Goal: Information Seeking & Learning: Check status

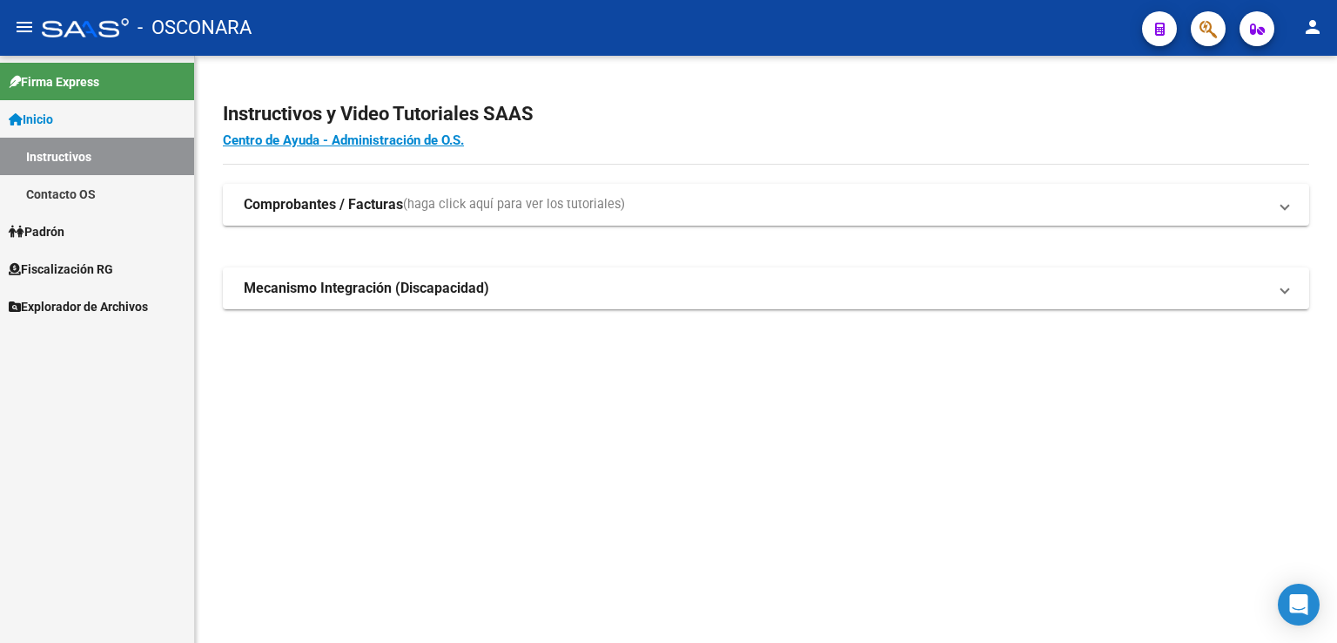
click at [87, 265] on span "Fiscalización RG" at bounding box center [61, 268] width 104 height 19
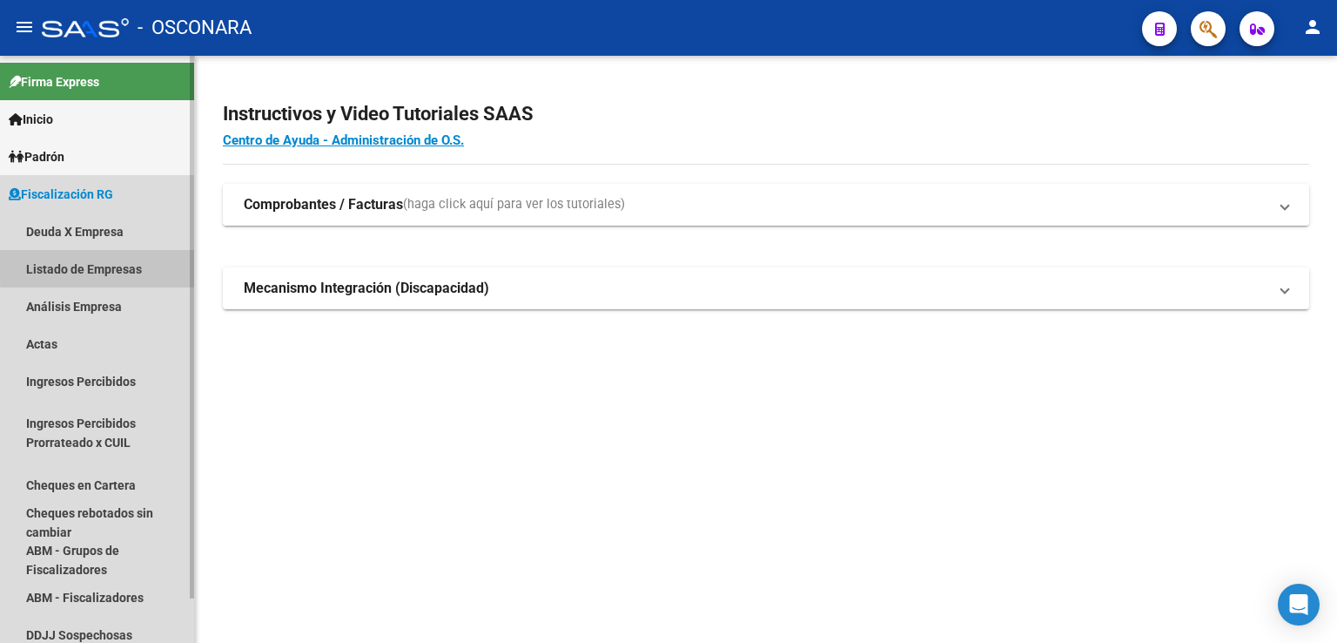
click at [123, 265] on link "Listado de Empresas" at bounding box center [97, 268] width 194 height 37
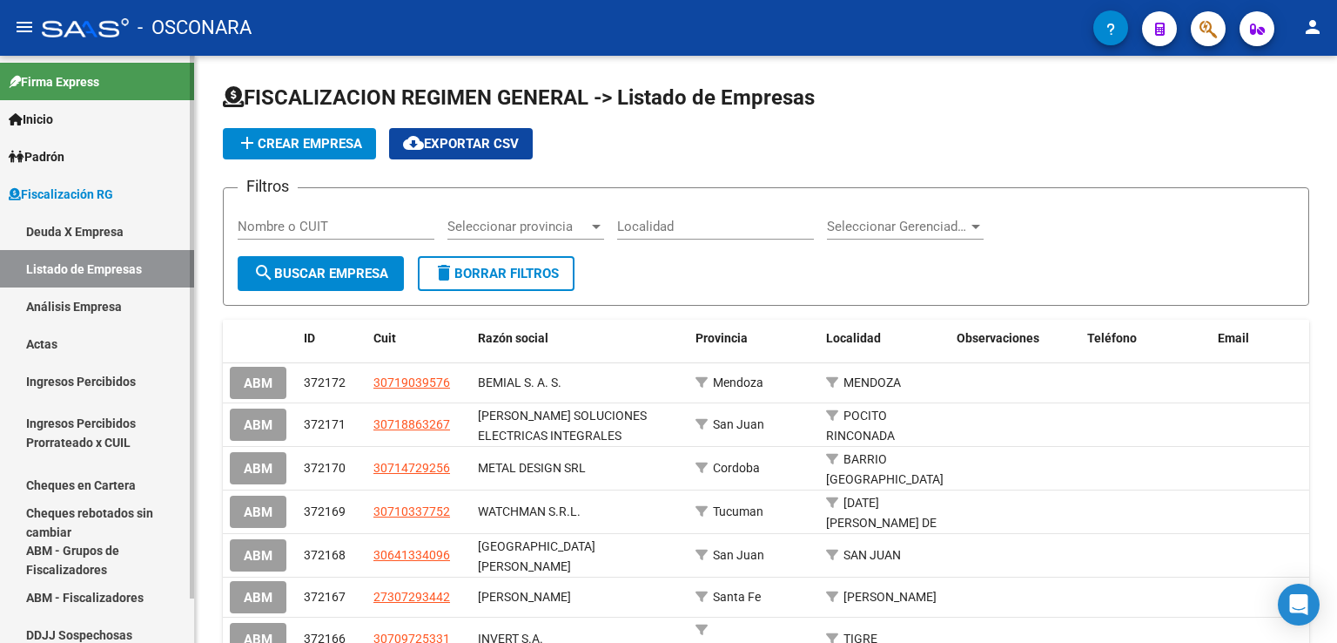
click at [100, 310] on link "Análisis Empresa" at bounding box center [97, 305] width 194 height 37
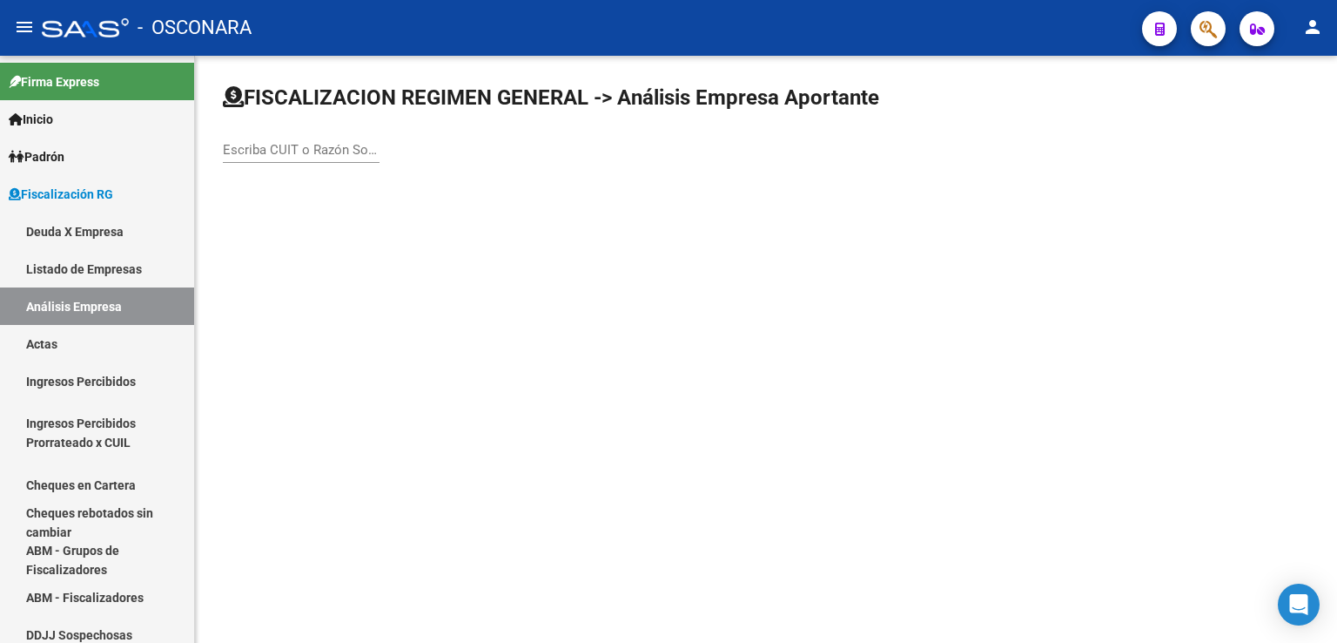
click at [307, 146] on input "Escriba CUIT o Razón Social para buscar" at bounding box center [301, 150] width 157 height 16
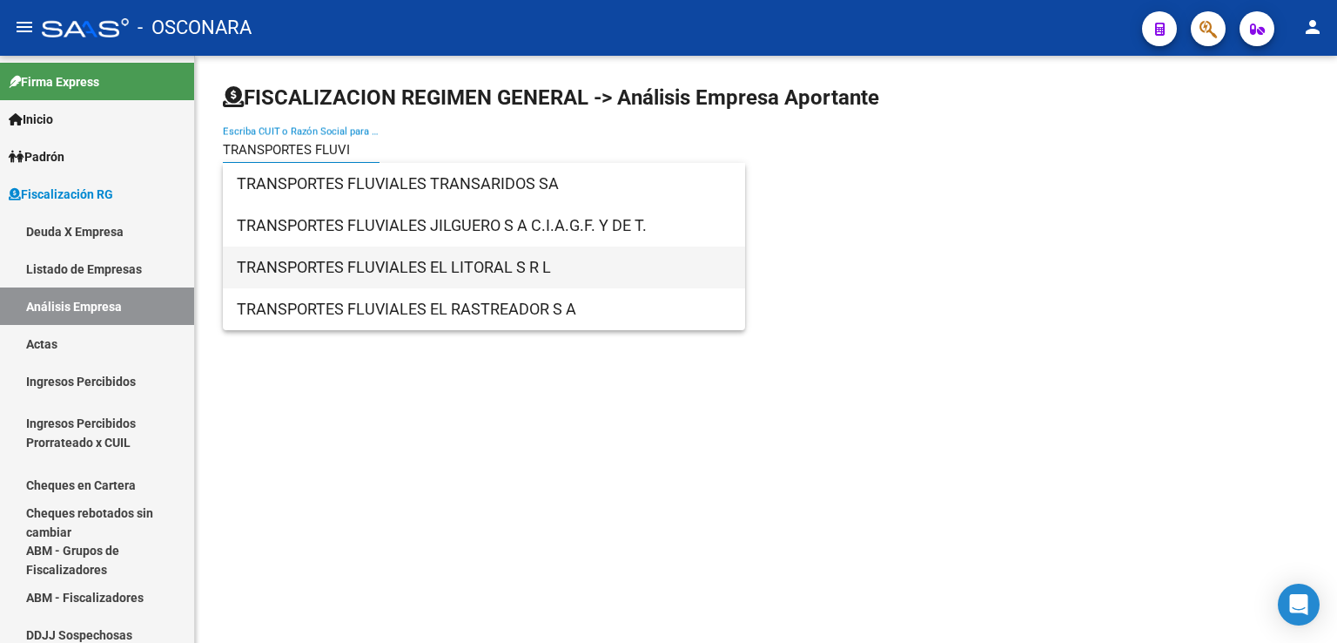
type input "TRANSPORTES FLUVI"
click at [407, 260] on span "TRANSPORTES FLUVIALES EL LITORAL S R L" at bounding box center [484, 267] width 495 height 42
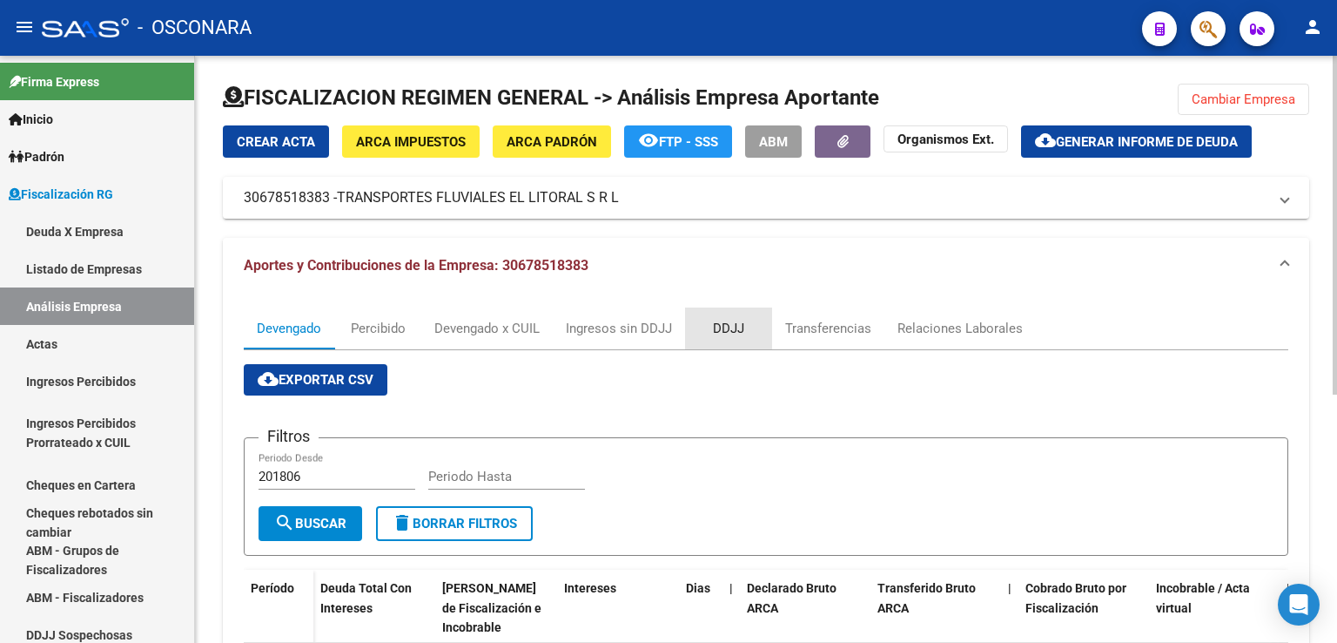
drag, startPoint x: 726, startPoint y: 325, endPoint x: 717, endPoint y: 342, distance: 19.5
click at [724, 325] on div "DDJJ" at bounding box center [728, 328] width 31 height 19
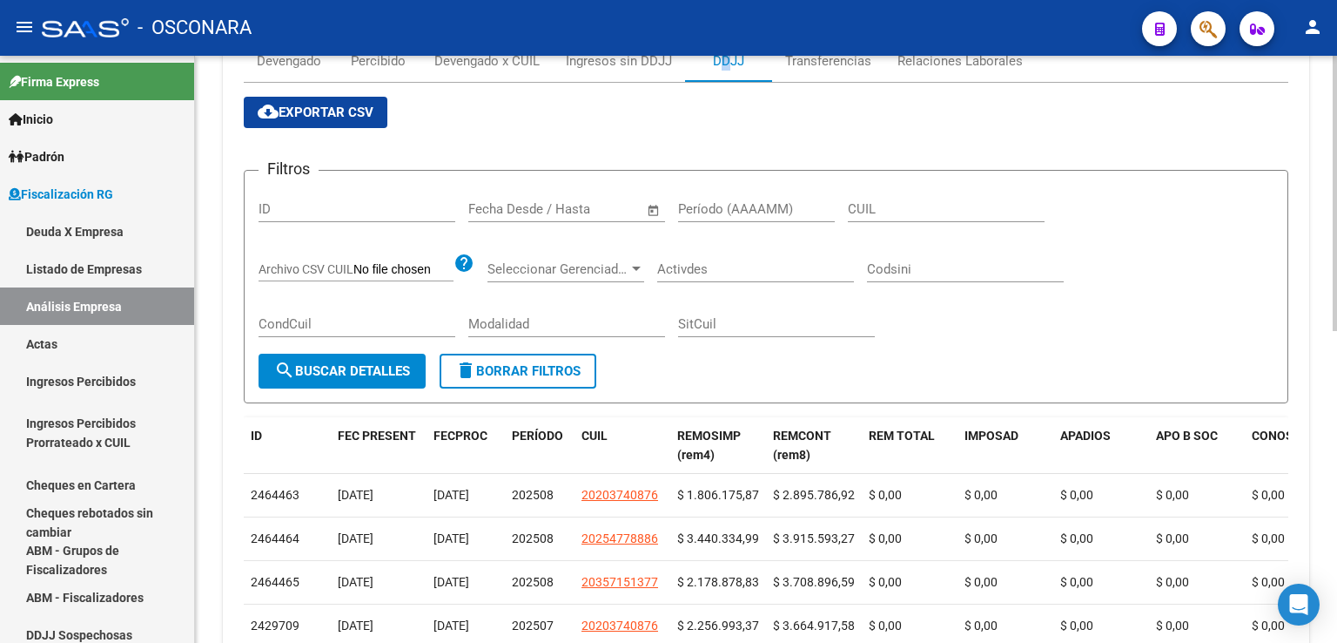
scroll to position [261, 0]
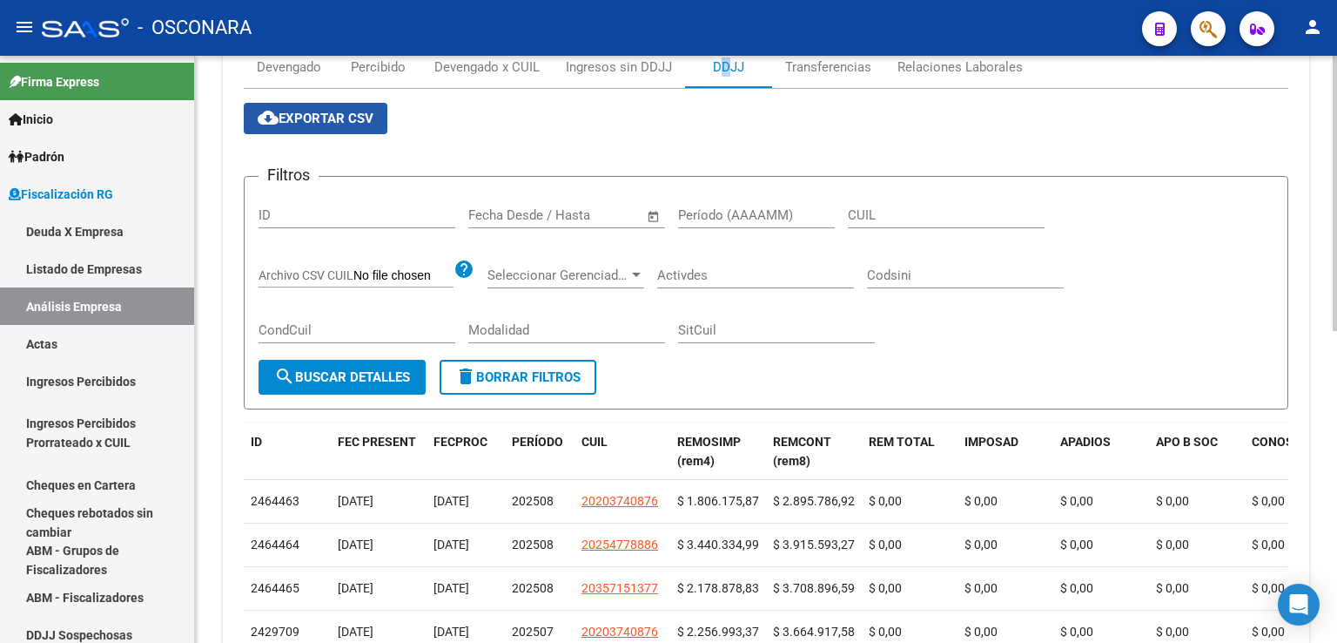
click at [348, 117] on span "cloud_download Exportar CSV" at bounding box center [316, 119] width 116 height 16
